Goal: Navigation & Orientation: Find specific page/section

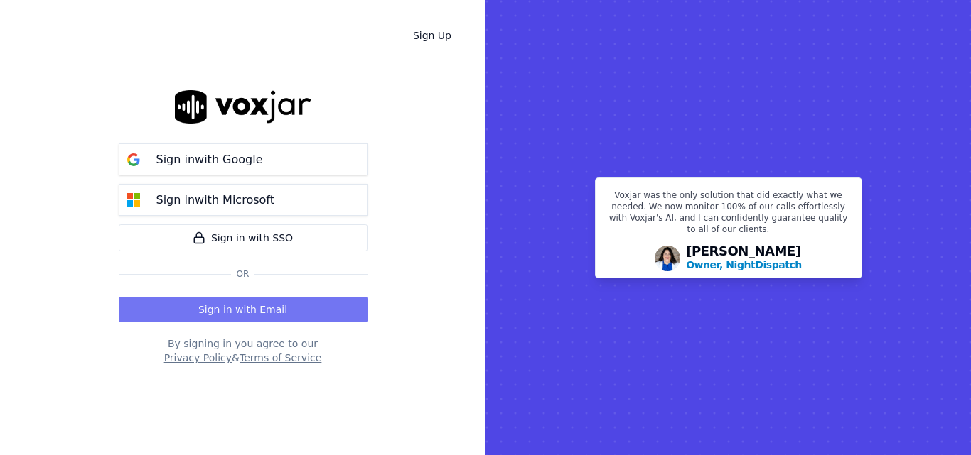
click at [289, 313] on button "Sign in with Email" at bounding box center [243, 310] width 249 height 26
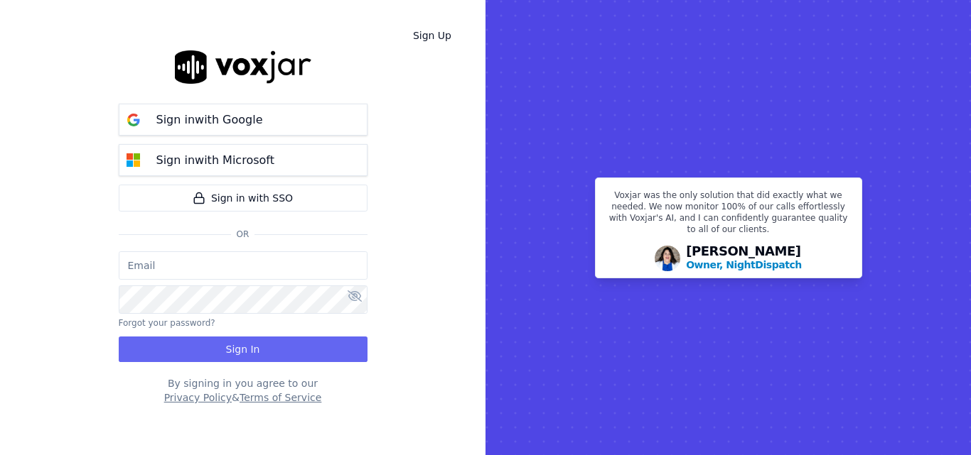
type input "[PERSON_NAME][EMAIL_ADDRESS][PERSON_NAME][DOMAIN_NAME]"
click at [298, 354] on button "Sign In" at bounding box center [243, 350] width 249 height 26
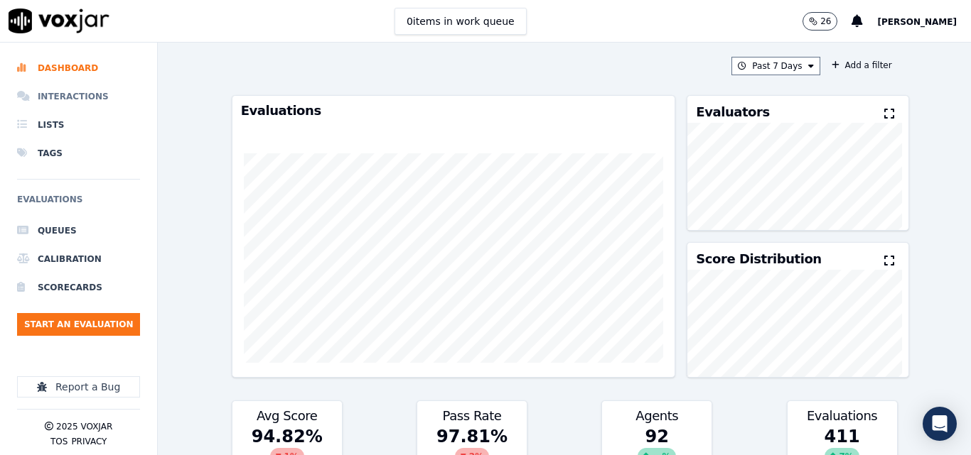
click at [67, 97] on li "Interactions" at bounding box center [78, 96] width 123 height 28
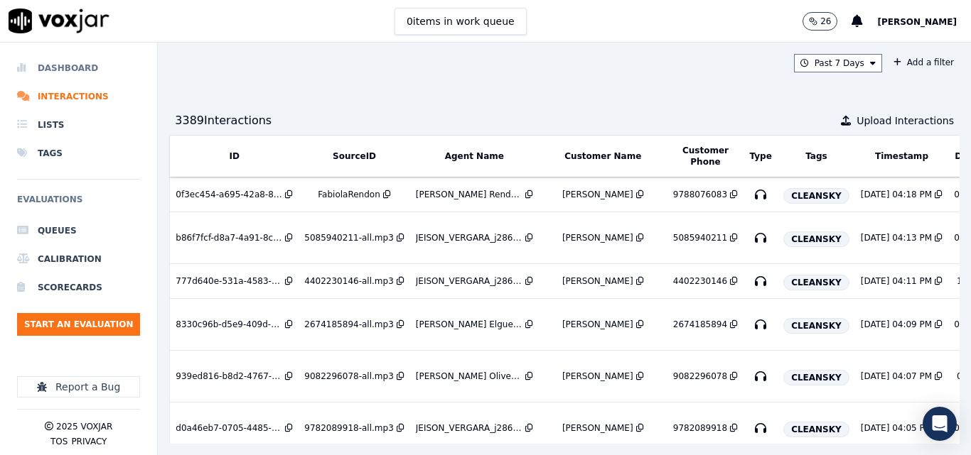
click at [79, 63] on li "Dashboard" at bounding box center [78, 68] width 123 height 28
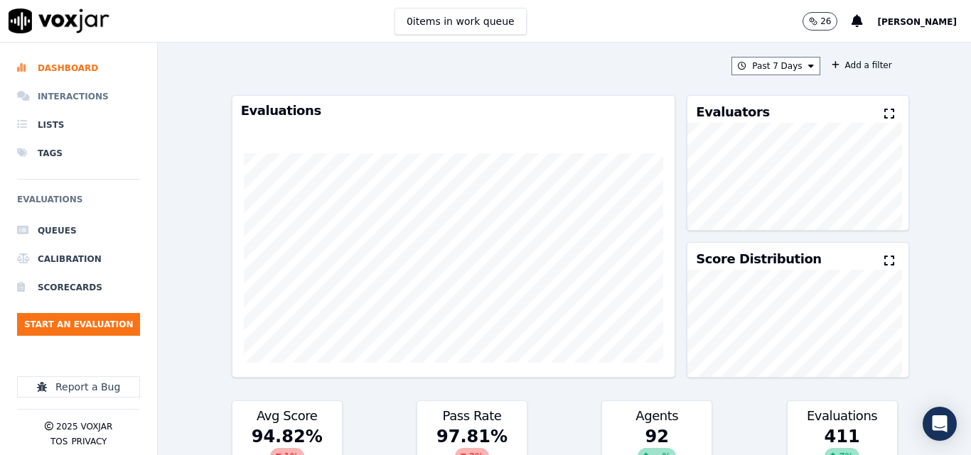
click at [67, 94] on li "Interactions" at bounding box center [78, 96] width 123 height 28
